Goal: Task Accomplishment & Management: Use online tool/utility

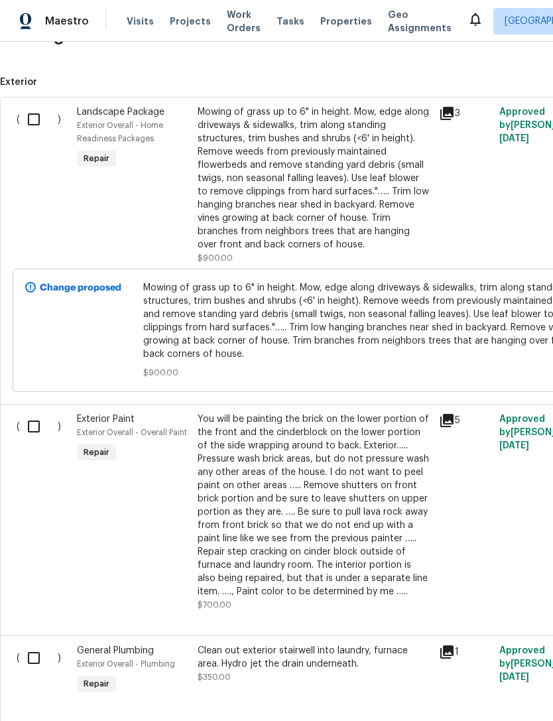
scroll to position [347, 0]
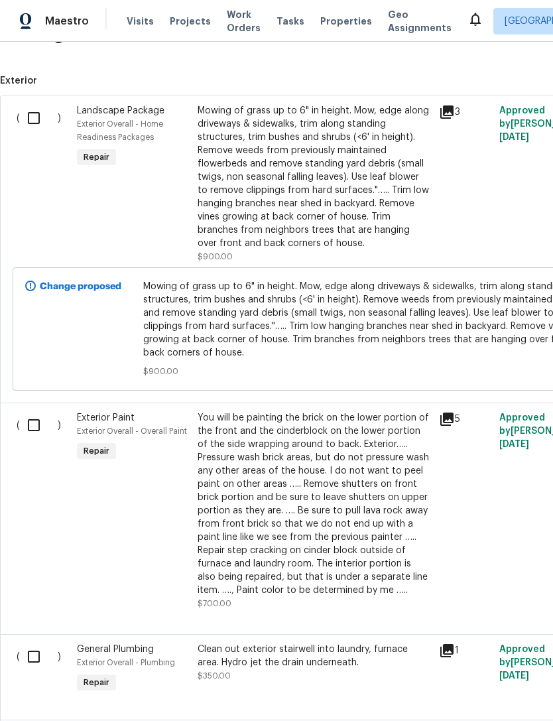
click at [33, 115] on input "checkbox" at bounding box center [39, 118] width 38 height 28
checkbox input "true"
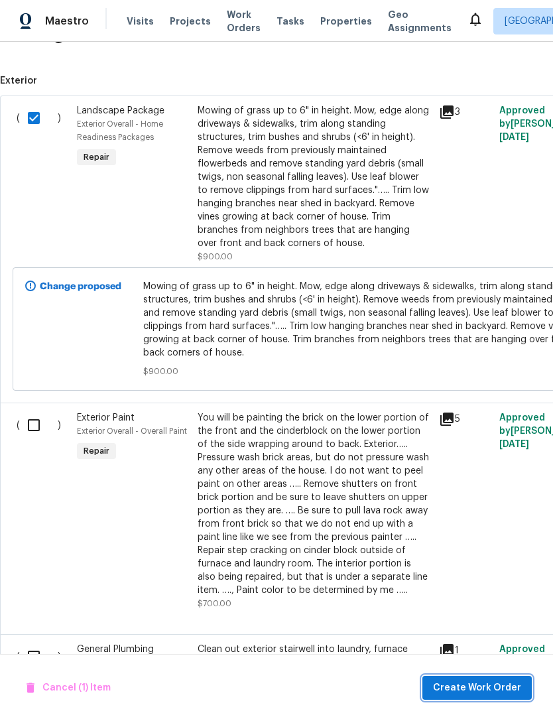
click at [493, 680] on span "Create Work Order" at bounding box center [477, 688] width 88 height 17
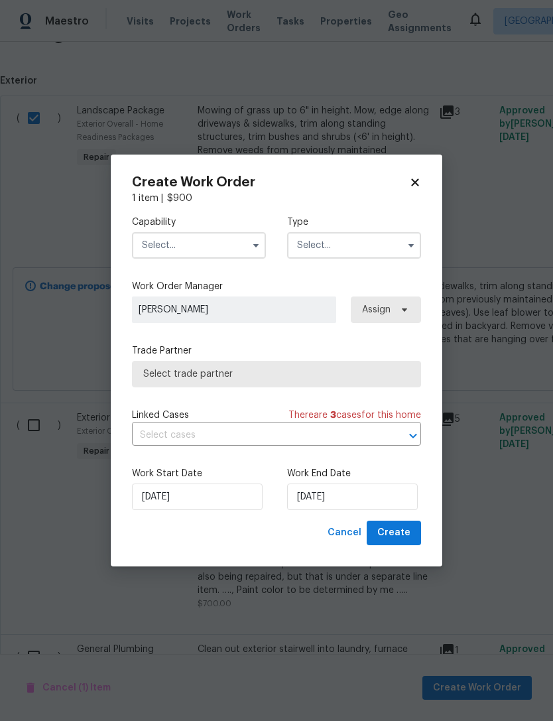
click at [254, 250] on button "button" at bounding box center [256, 246] width 16 height 16
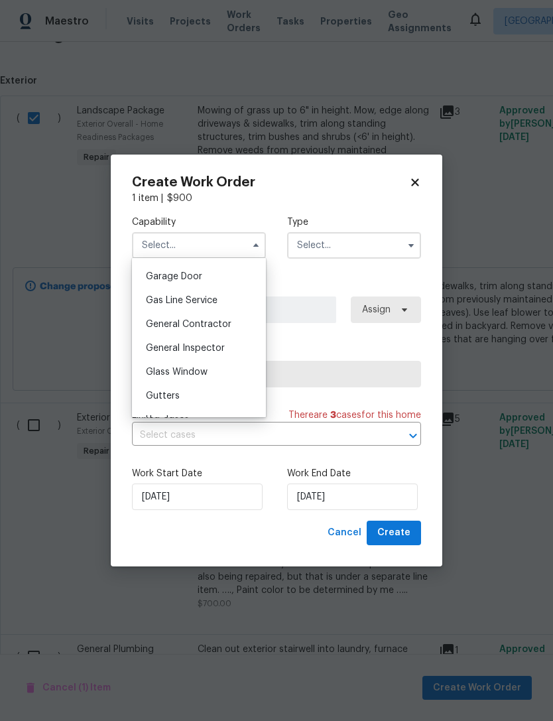
scroll to position [595, 0]
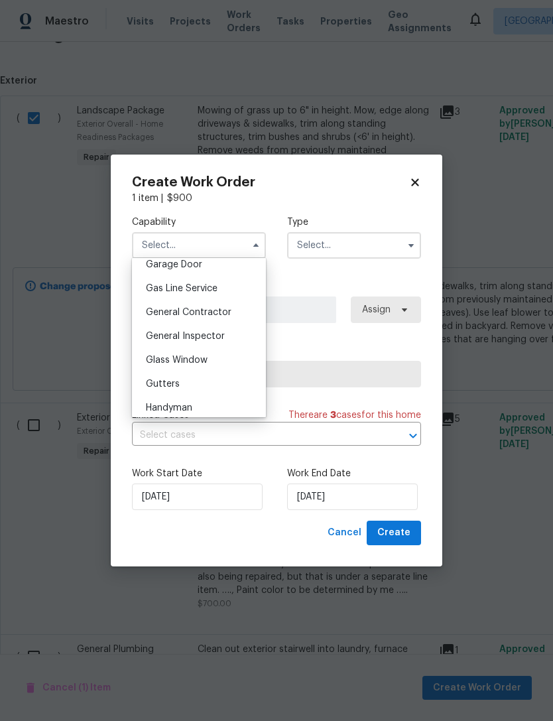
click at [159, 311] on span "General Contractor" at bounding box center [189, 312] width 86 height 9
type input "General Contractor"
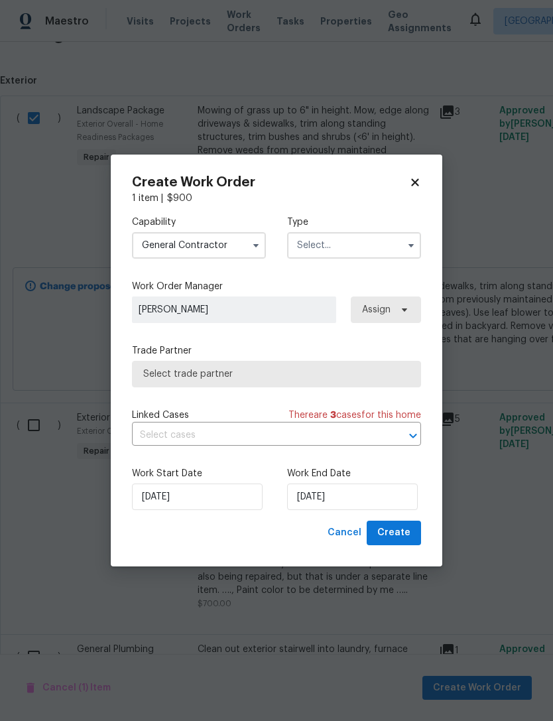
click at [383, 242] on input "text" at bounding box center [354, 245] width 134 height 27
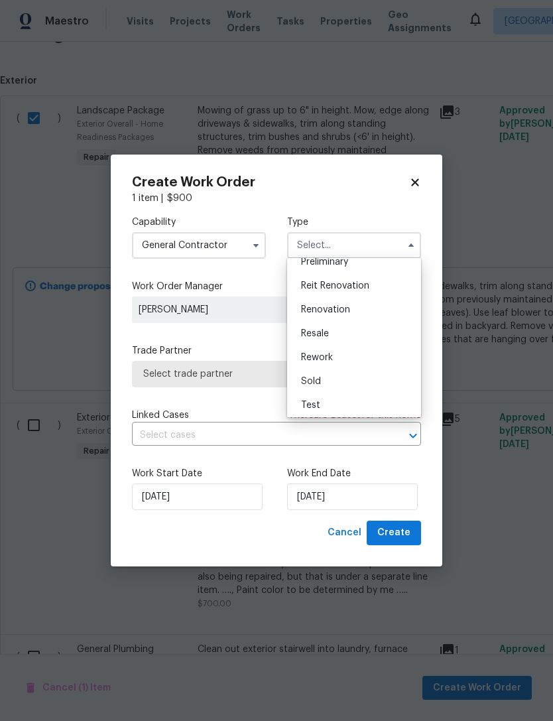
scroll to position [299, 0]
click at [380, 302] on div "Renovation" at bounding box center [354, 309] width 127 height 24
type input "Renovation"
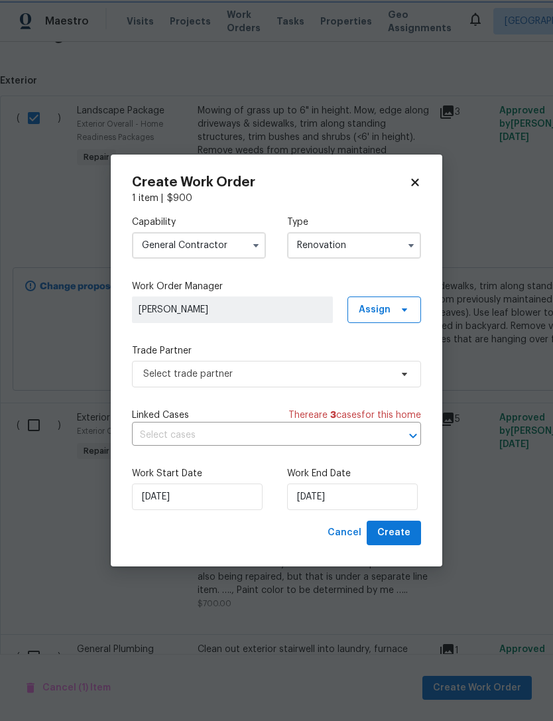
scroll to position [0, 0]
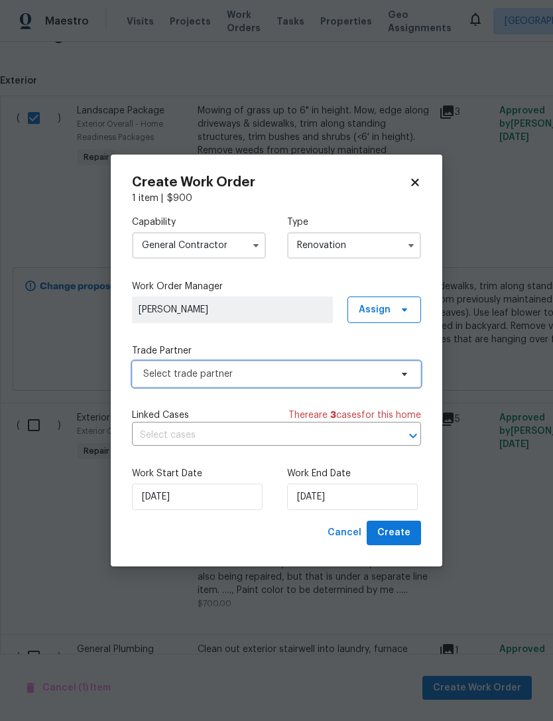
click at [154, 378] on span "Select trade partner" at bounding box center [266, 374] width 247 height 13
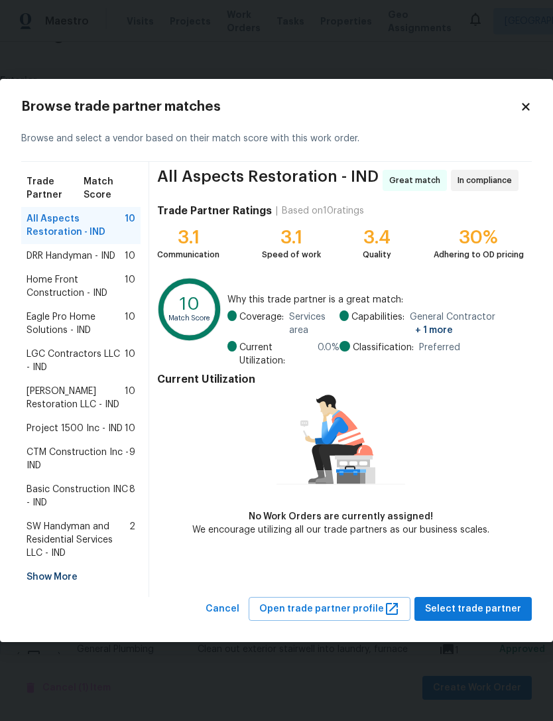
click at [37, 257] on span "DRR Handyman - IND" at bounding box center [71, 255] width 89 height 13
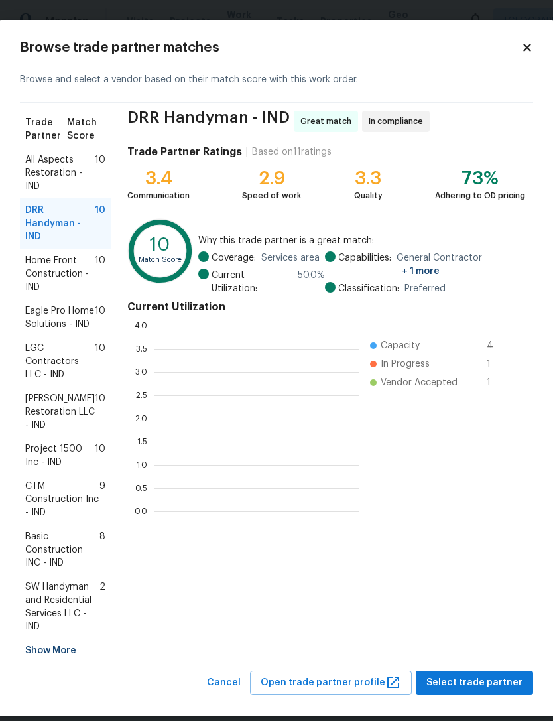
scroll to position [186, 206]
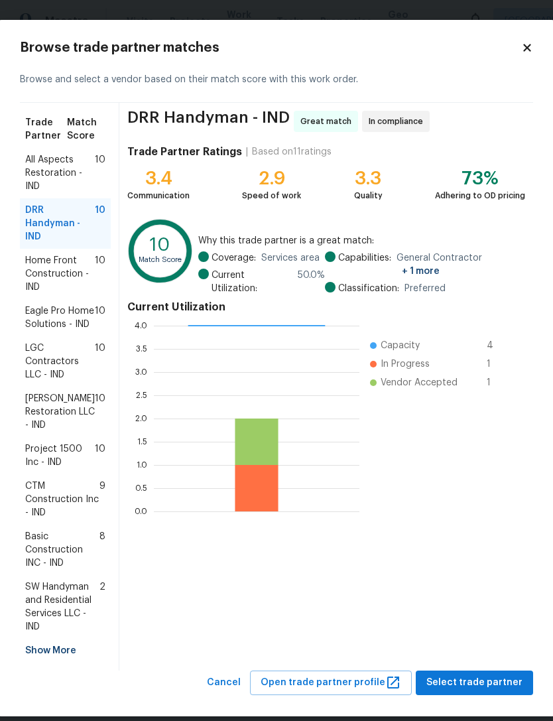
click at [36, 173] on span "All Aspects Restoration - IND" at bounding box center [60, 173] width 70 height 40
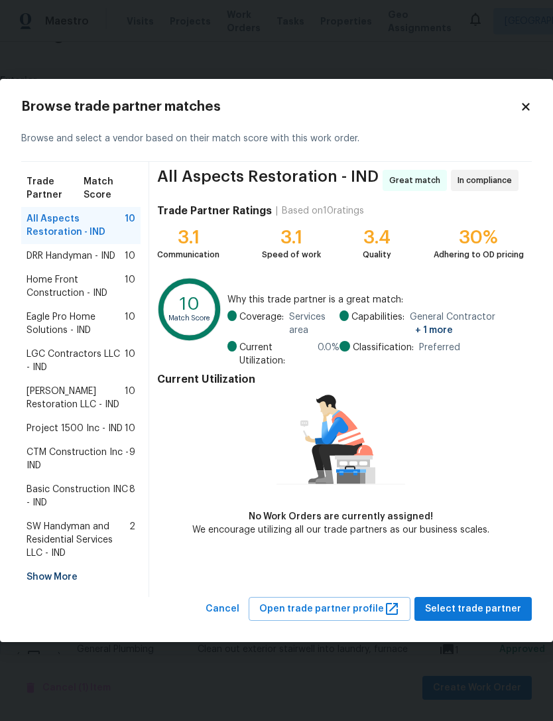
click at [33, 293] on span "Home Front Construction - IND" at bounding box center [76, 286] width 98 height 27
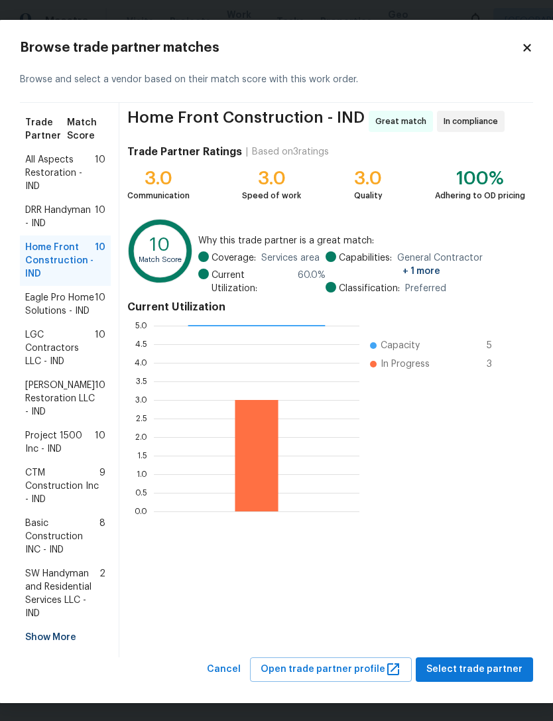
click at [39, 318] on span "Eagle Pro Home Solutions - IND" at bounding box center [60, 304] width 70 height 27
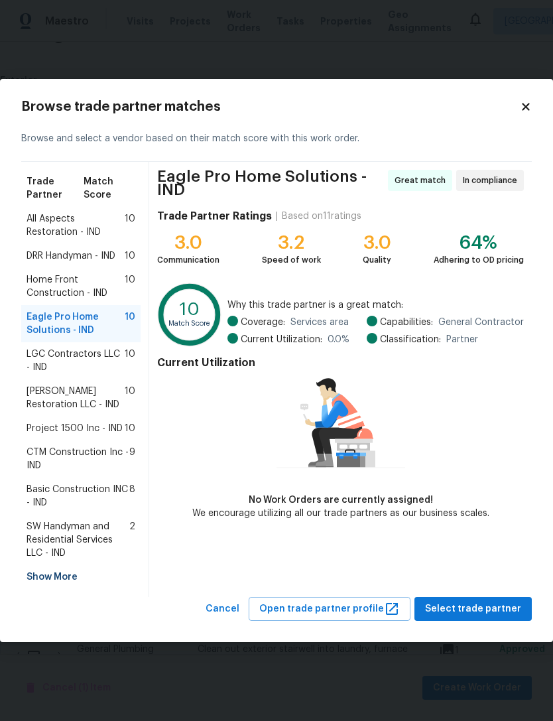
click at [31, 228] on span "All Aspects Restoration - IND" at bounding box center [76, 225] width 98 height 27
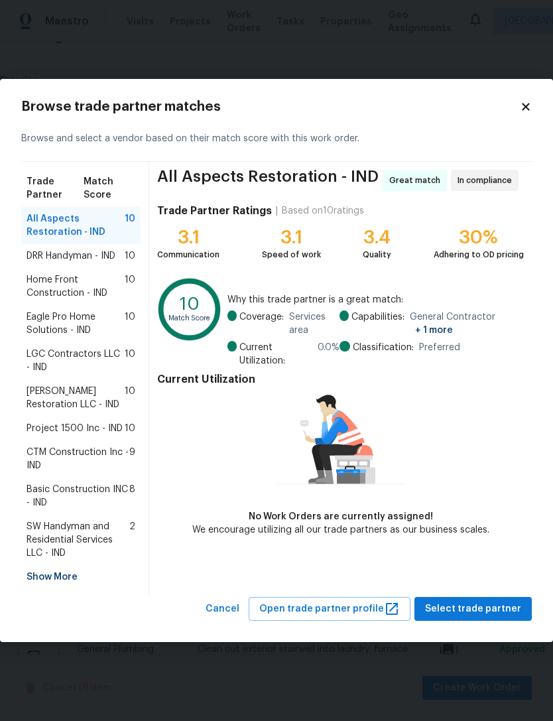
click at [34, 330] on span "Eagle Pro Home Solutions - IND" at bounding box center [76, 324] width 98 height 27
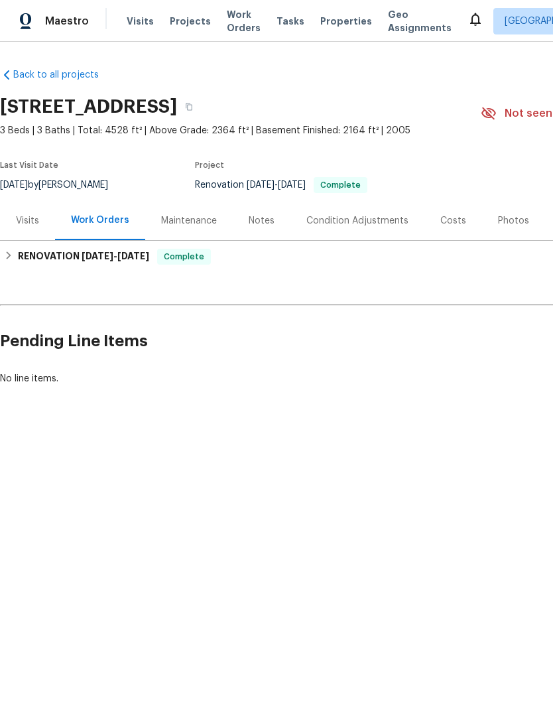
click at [513, 218] on div "Photos" at bounding box center [513, 220] width 31 height 13
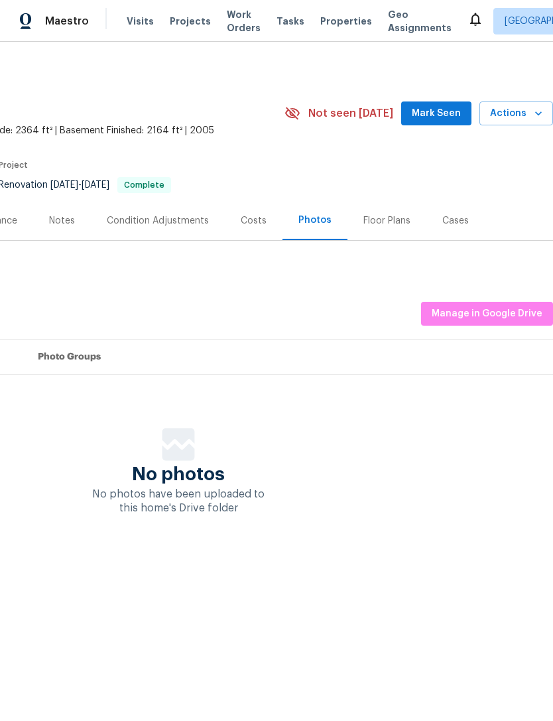
scroll to position [0, 196]
click at [496, 314] on span "Manage in Google Drive" at bounding box center [487, 314] width 111 height 17
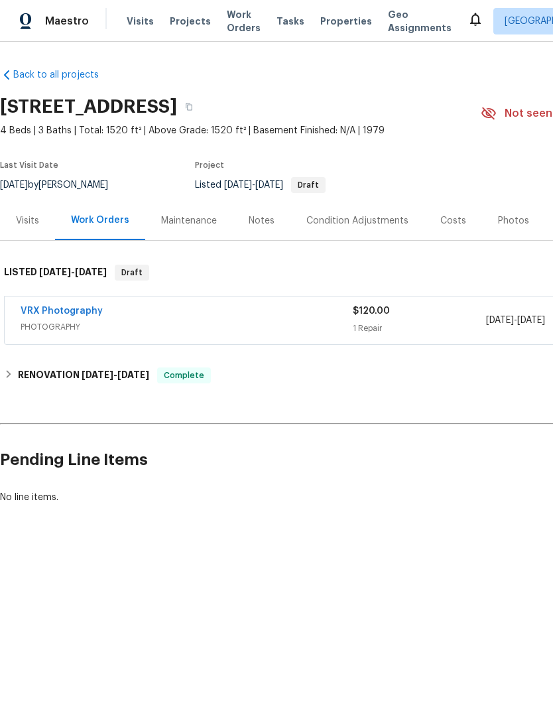
click at [509, 220] on div "Photos" at bounding box center [513, 220] width 31 height 13
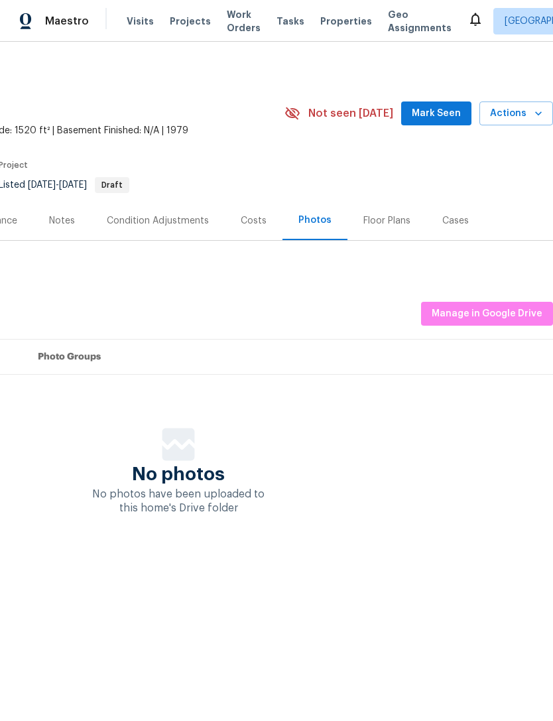
scroll to position [0, 196]
click at [493, 313] on span "Manage in Google Drive" at bounding box center [487, 314] width 111 height 17
